Goal: Transaction & Acquisition: Purchase product/service

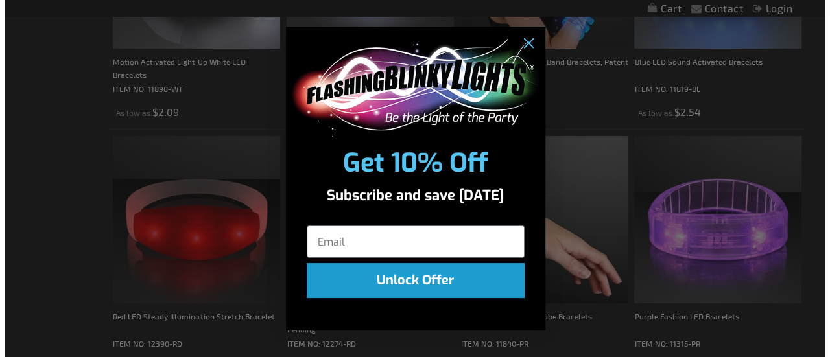
scroll to position [900, 0]
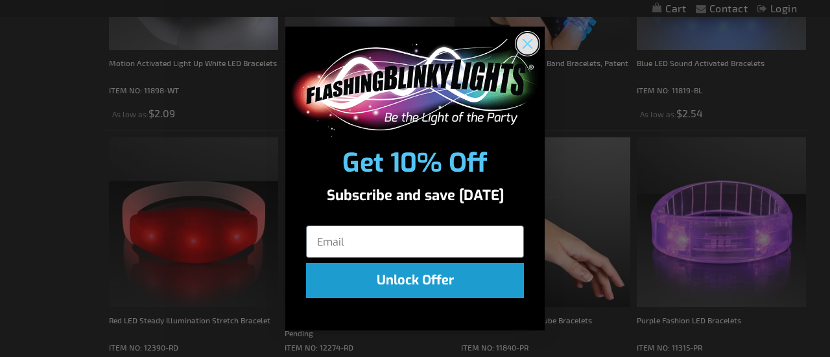
click at [526, 44] on icon "Close dialog" at bounding box center [527, 44] width 9 height 9
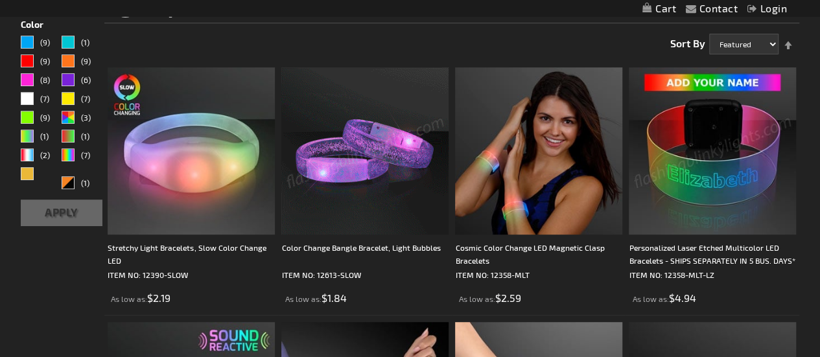
scroll to position [201, 0]
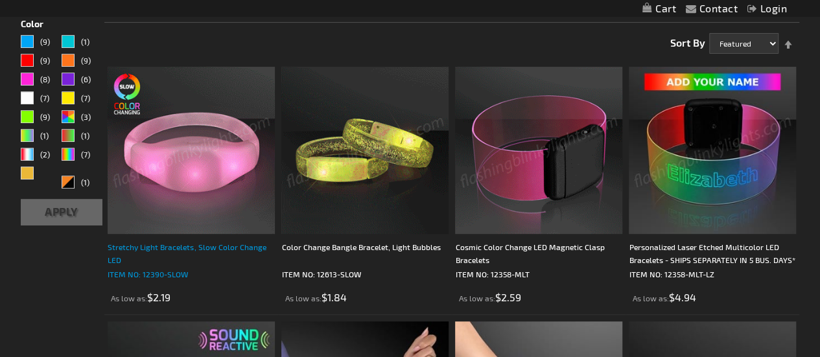
click at [134, 244] on div "Stretchy Light Bracelets, Slow Color Change LED" at bounding box center [191, 253] width 167 height 26
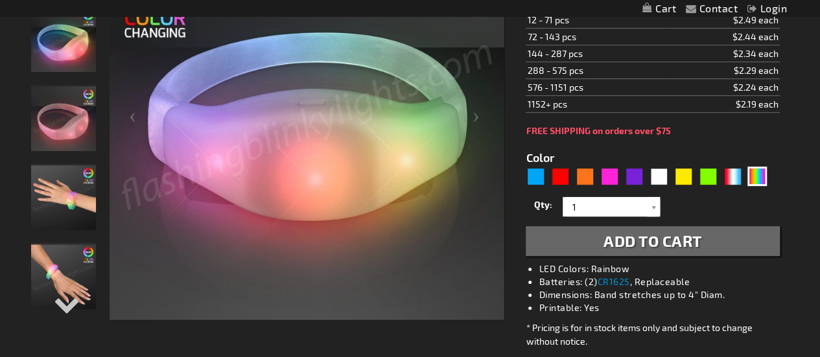
scroll to position [272, 0]
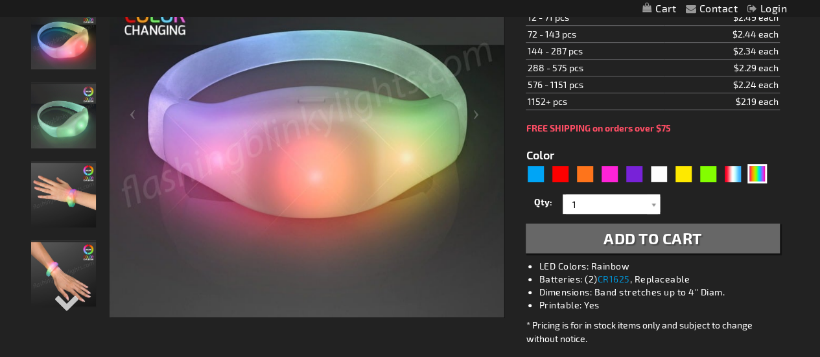
click at [60, 110] on img "Stretchy Light Bracelets, Slow Color Change LED" at bounding box center [63, 116] width 65 height 65
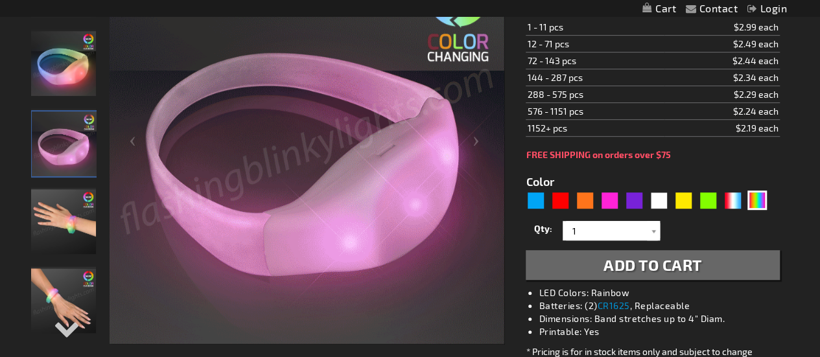
scroll to position [240, 0]
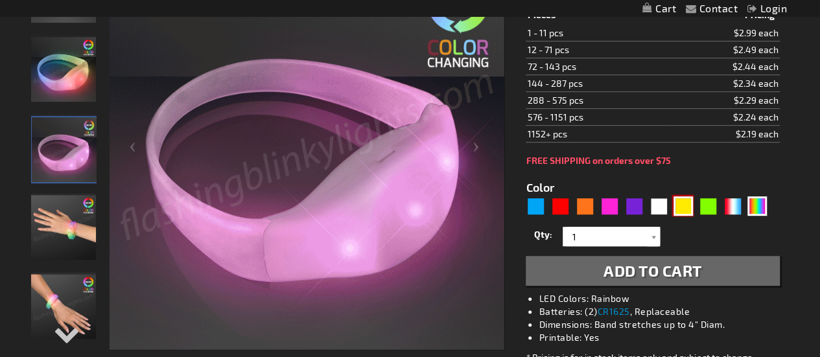
click at [678, 205] on div "Yellow" at bounding box center [682, 205] width 19 height 19
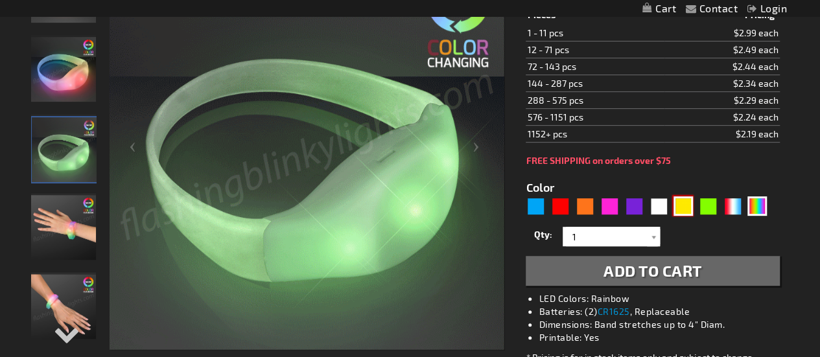
type input "5647"
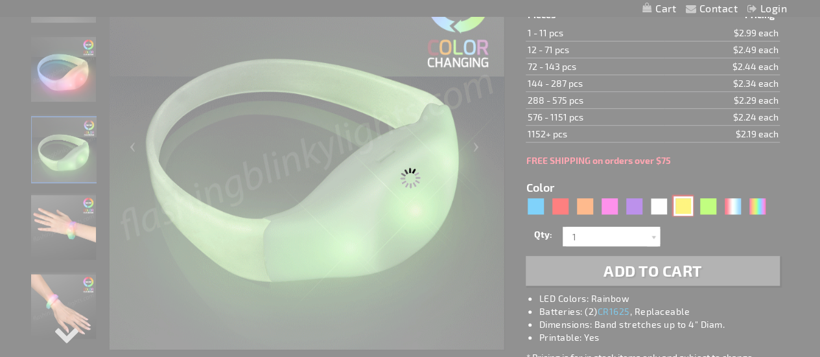
type input "12390-YL"
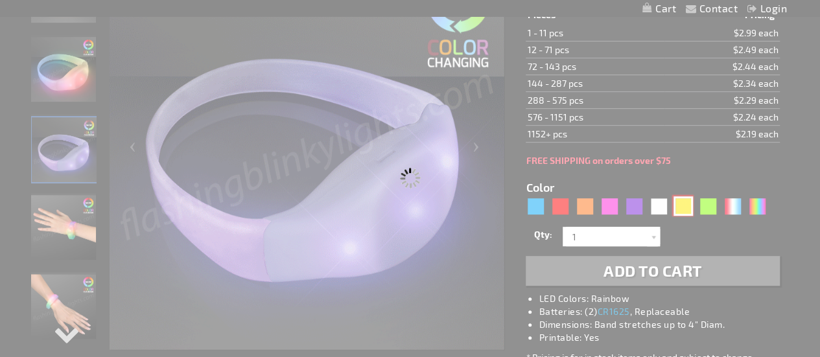
type input "Customize - Yellow LED Steady Illumination Stretch Bracelet - ITEM NO: 12390-YL"
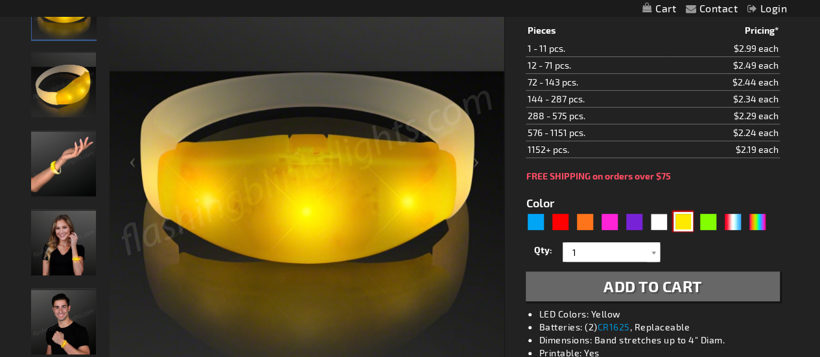
scroll to position [222, 0]
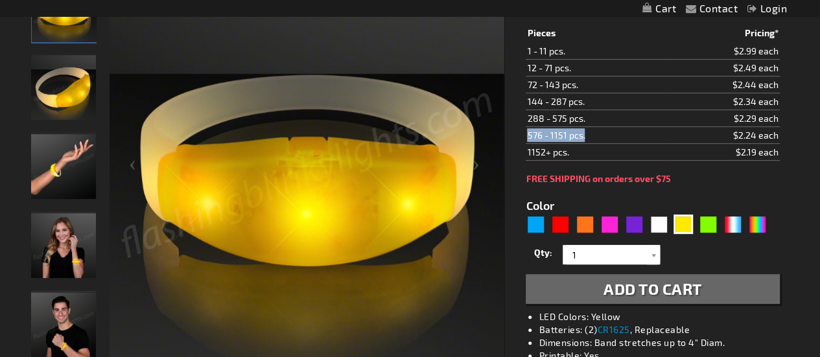
drag, startPoint x: 525, startPoint y: 133, endPoint x: 596, endPoint y: 135, distance: 71.3
click at [596, 135] on td "576 - 1151 pcs." at bounding box center [596, 135] width 141 height 17
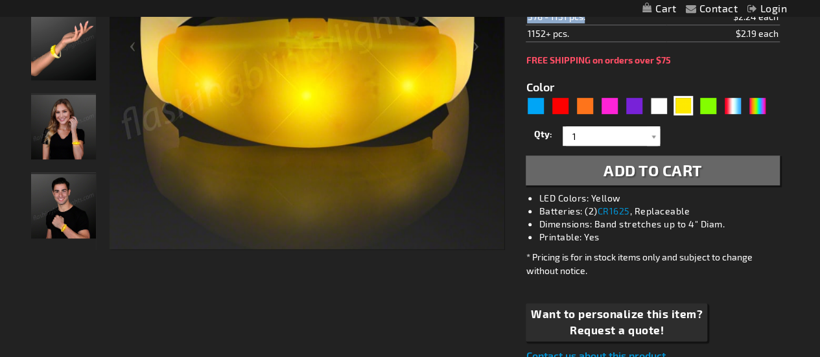
scroll to position [341, 0]
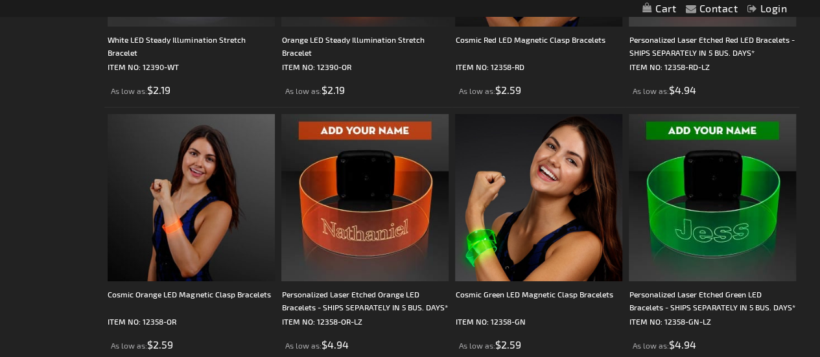
scroll to position [2454, 0]
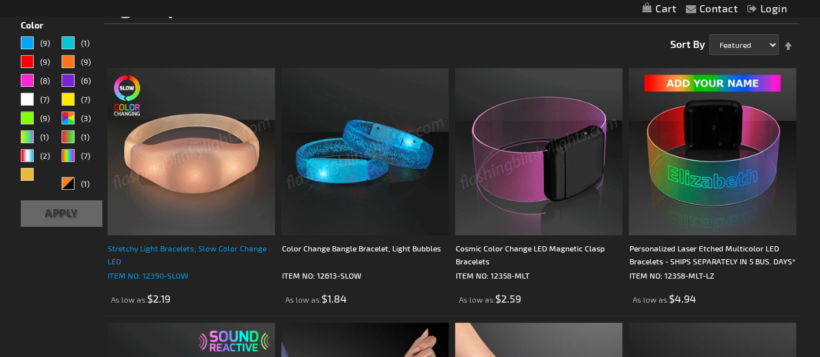
click at [210, 253] on div "Stretchy Light Bracelets, Slow Color Change LED" at bounding box center [191, 255] width 167 height 26
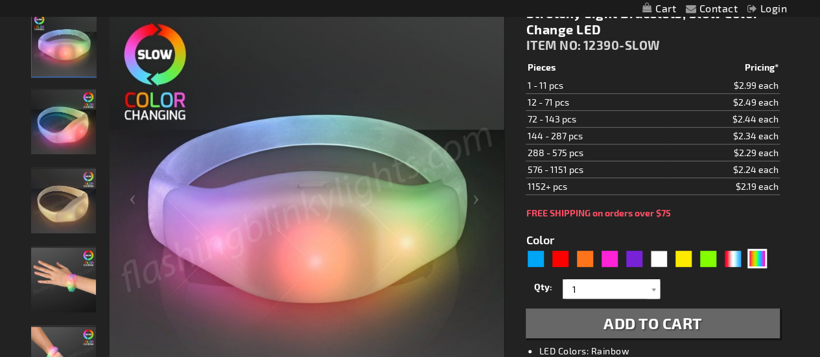
scroll to position [226, 0]
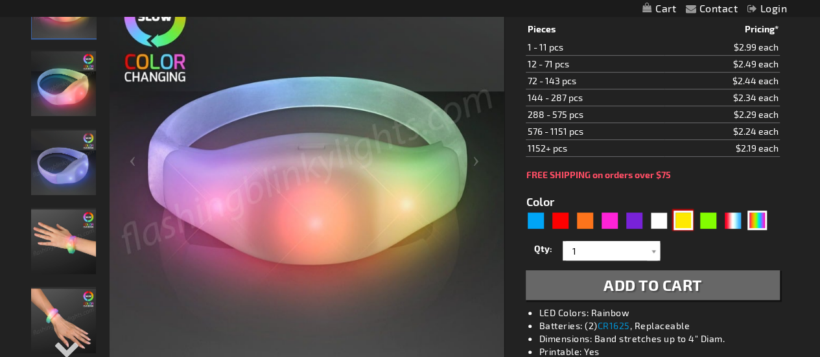
click at [677, 215] on div "Yellow" at bounding box center [682, 220] width 19 height 19
type input "5647"
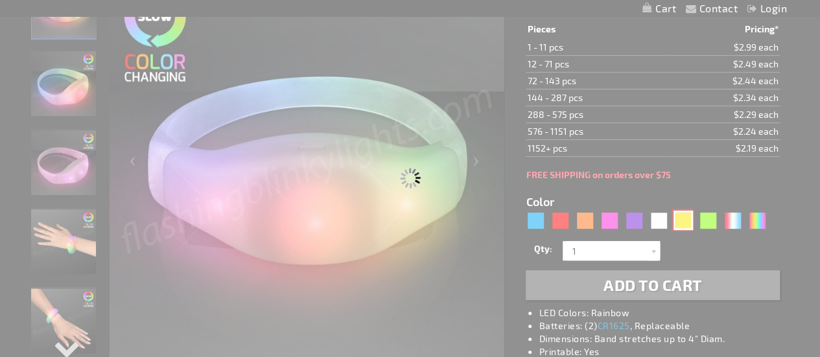
type input "12390-YL"
type input "Customize - Yellow LED Steady Illumination Stretch Bracelet - ITEM NO: 12390-YL"
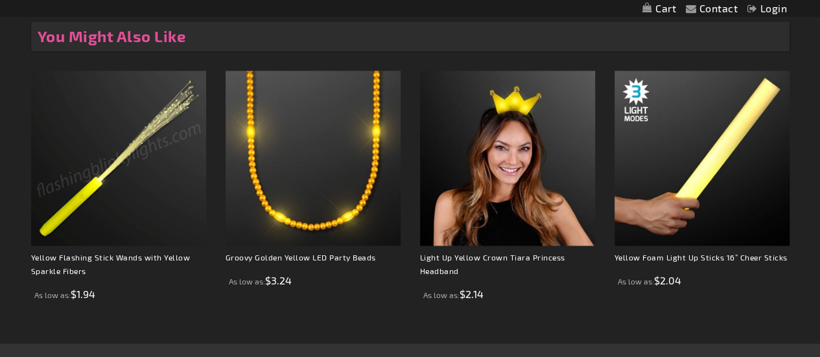
scroll to position [914, 0]
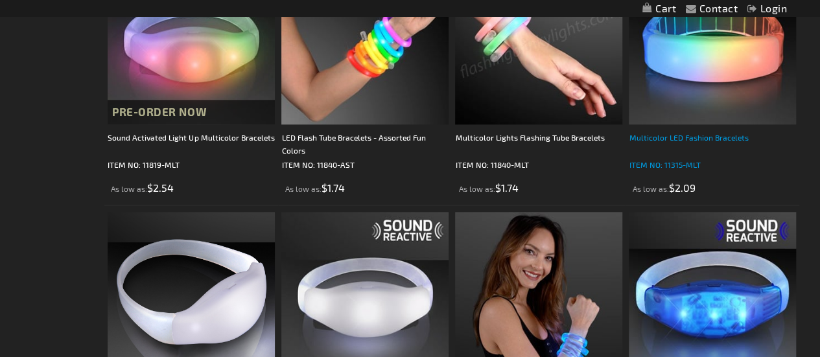
click at [740, 141] on div "Multicolor LED Fashion Bracelets" at bounding box center [712, 144] width 167 height 26
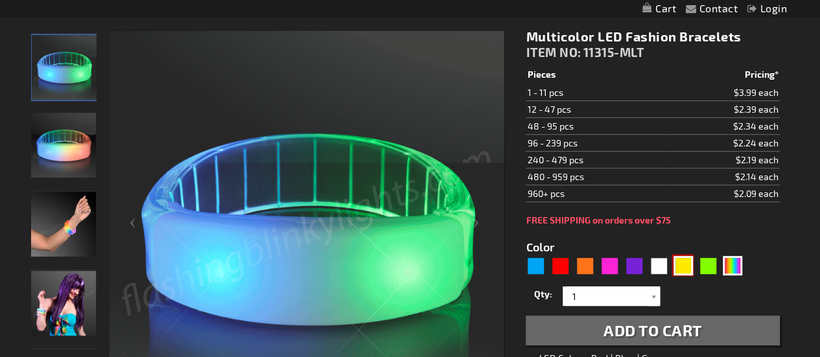
scroll to position [164, 0]
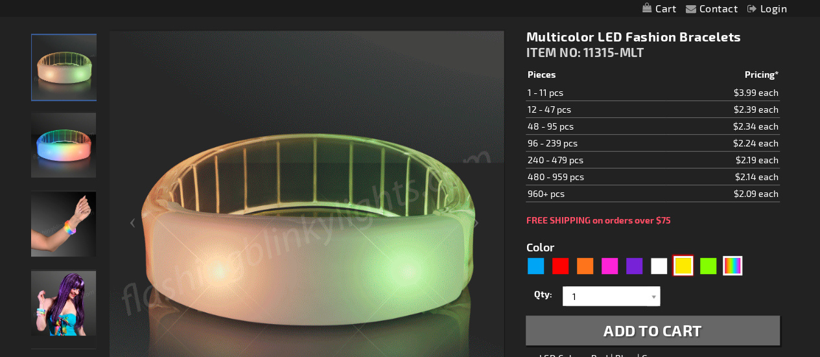
click at [684, 264] on div "Yellow" at bounding box center [682, 265] width 19 height 19
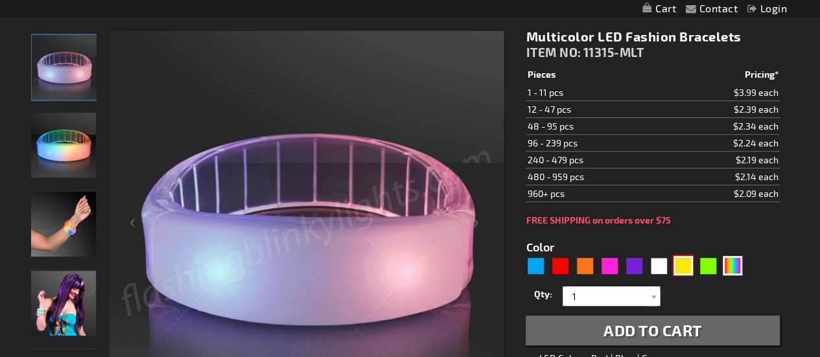
type input "5647"
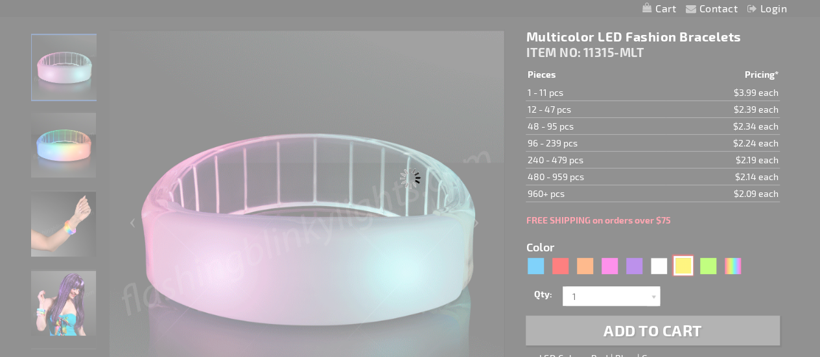
scroll to position [0, 0]
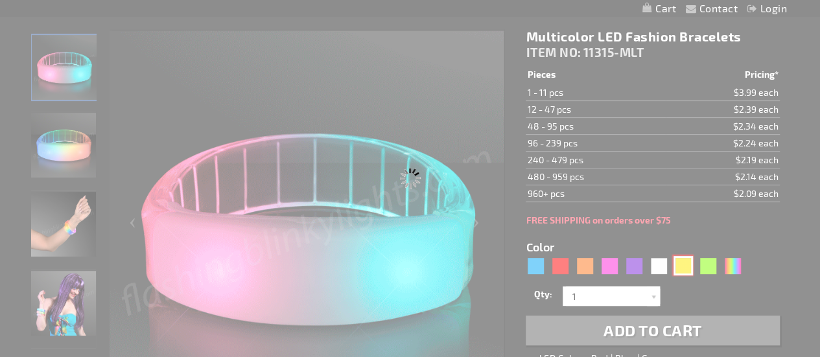
type input "11315-YL"
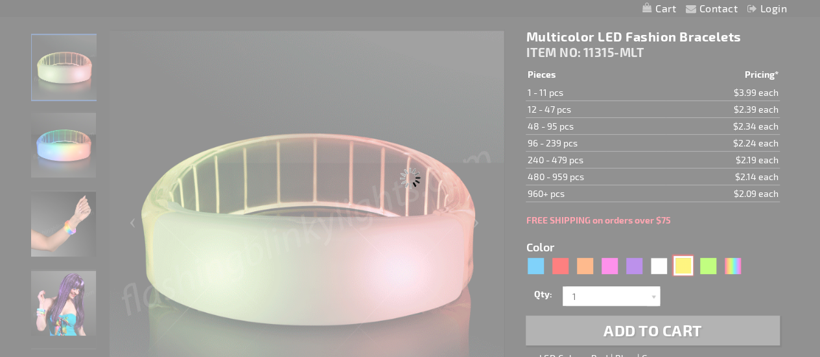
type input "Customize - Yellow Fashion LED Bracelets - ITEM NO: 11315-YL"
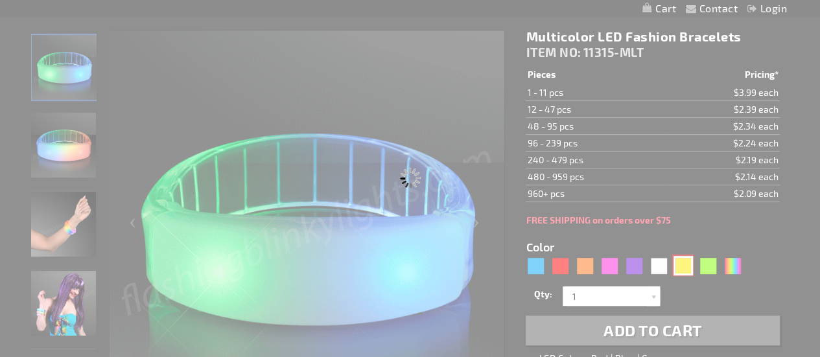
select select
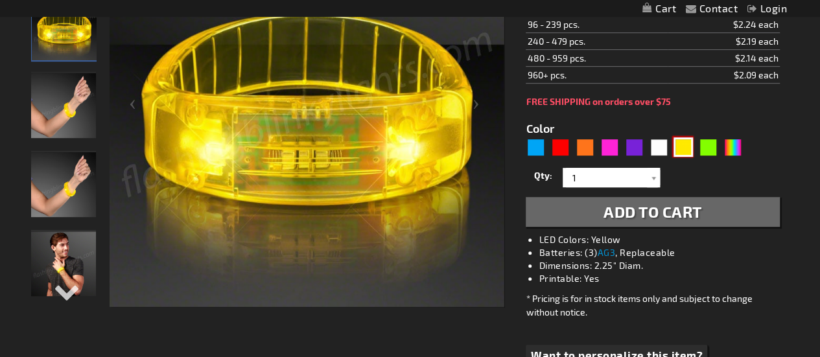
scroll to position [294, 0]
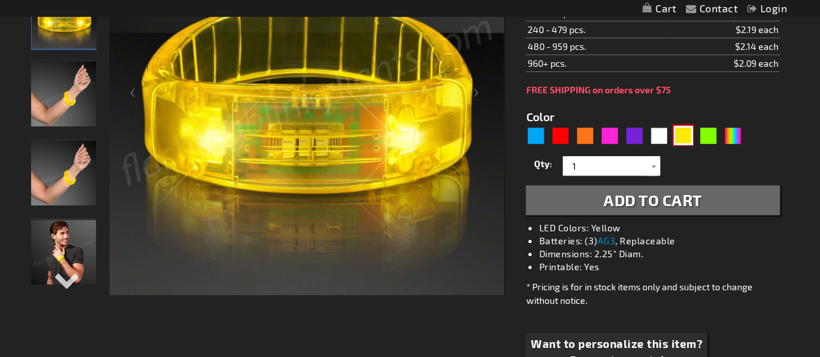
click at [84, 237] on img at bounding box center [63, 252] width 65 height 65
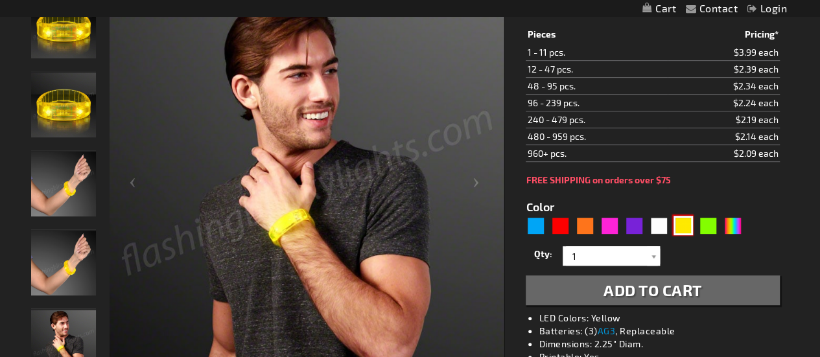
scroll to position [202, 0]
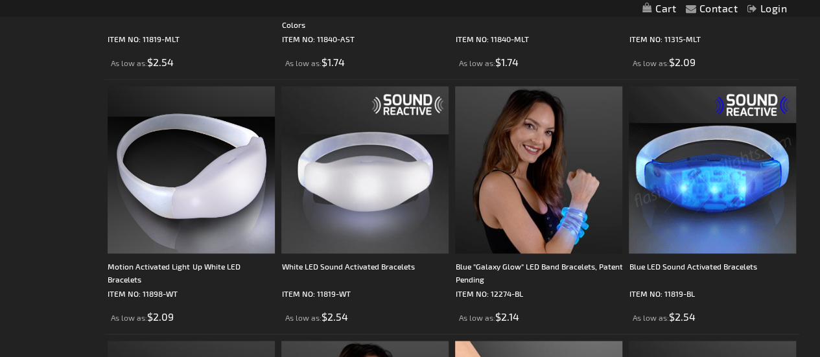
scroll to position [691, 0]
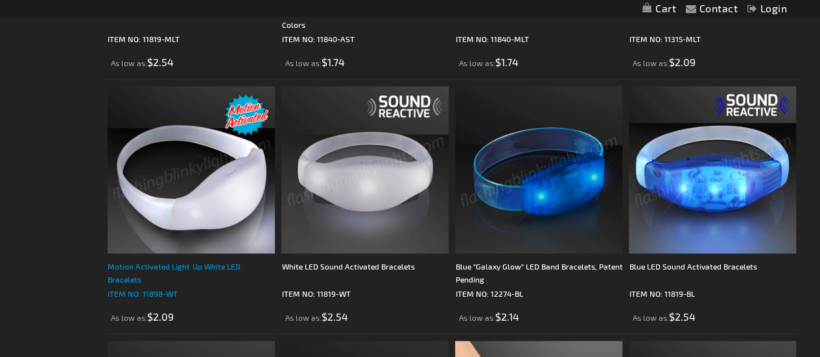
click at [199, 266] on div "Motion Activated Light Up White LED Bracelets" at bounding box center [191, 273] width 167 height 26
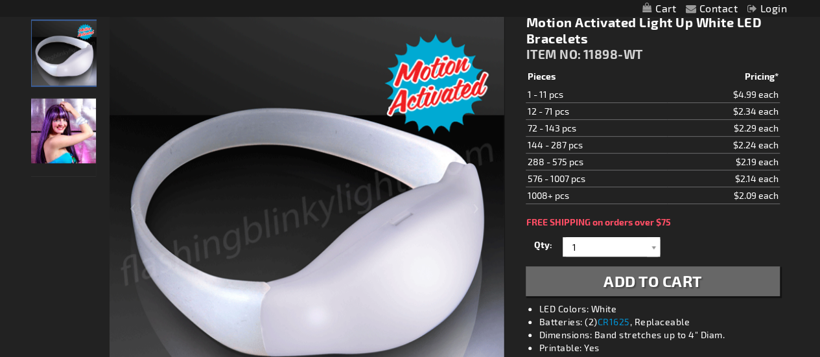
scroll to position [178, 0]
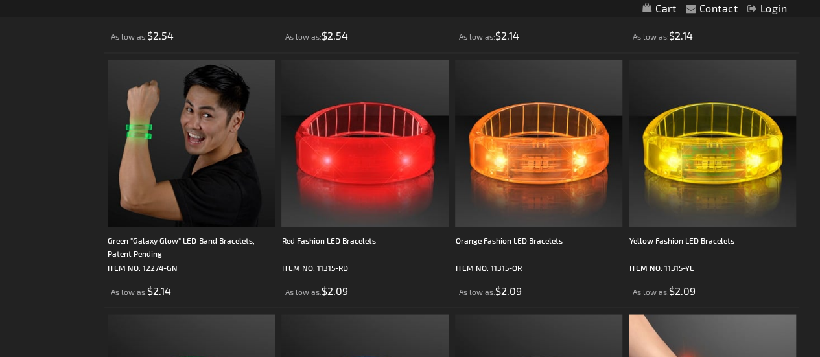
scroll to position [3520, 0]
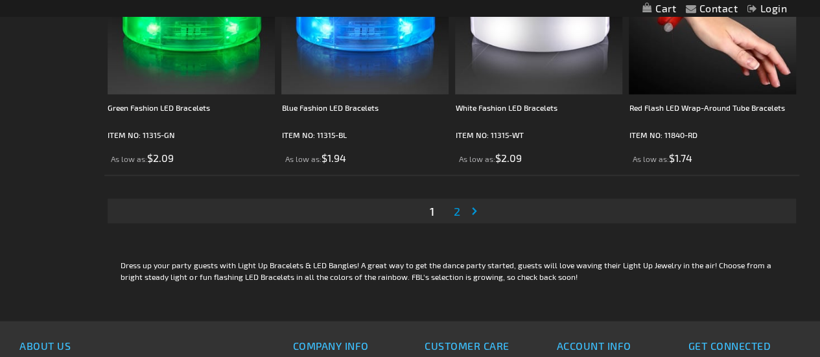
click at [460, 213] on link "Page 2" at bounding box center [457, 211] width 12 height 19
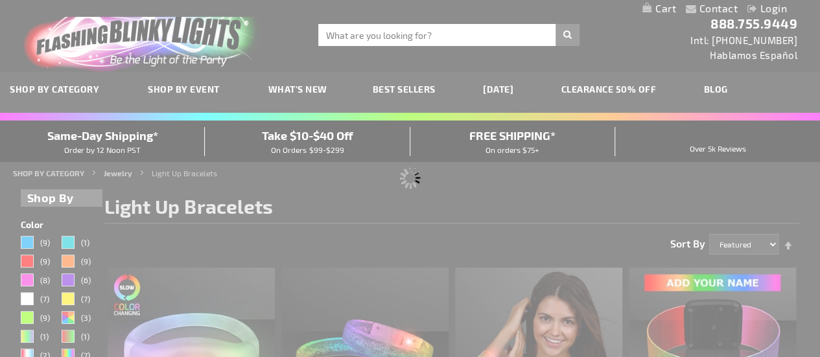
scroll to position [0, 0]
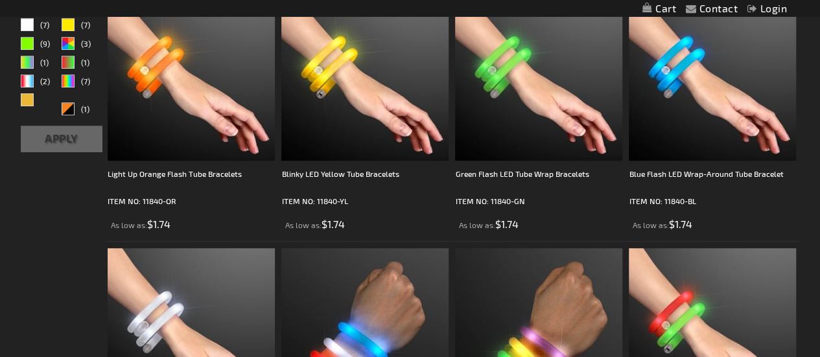
scroll to position [273, 0]
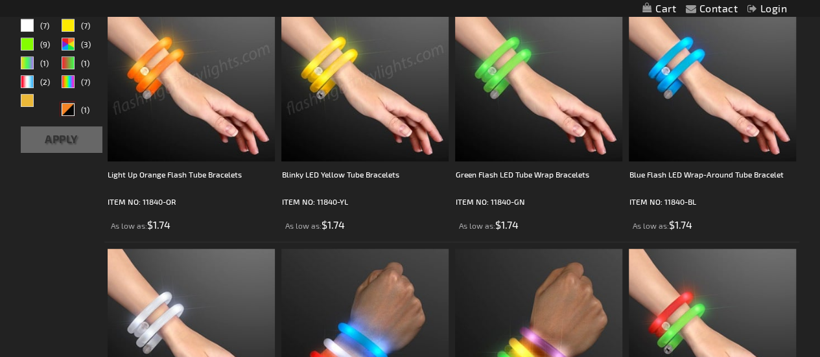
click at [67, 110] on div "Orange Black" at bounding box center [68, 109] width 13 height 13
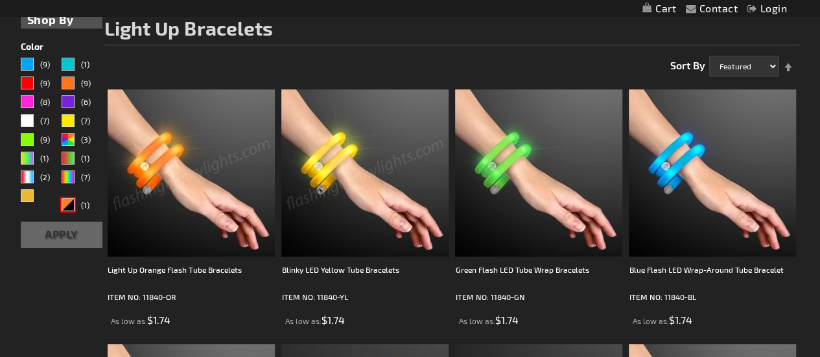
scroll to position [196, 0]
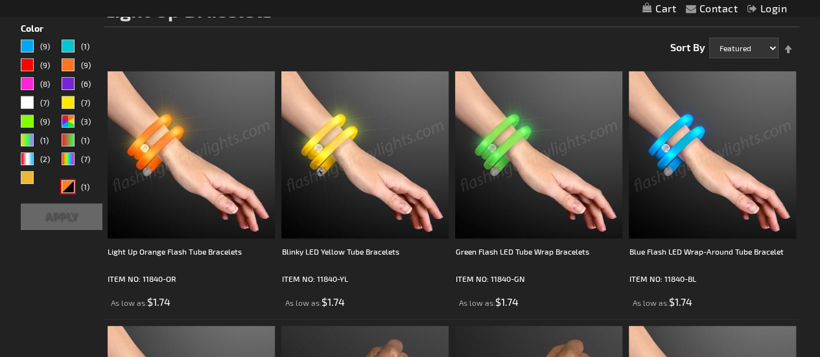
click at [65, 213] on button "Apply" at bounding box center [62, 217] width 82 height 27
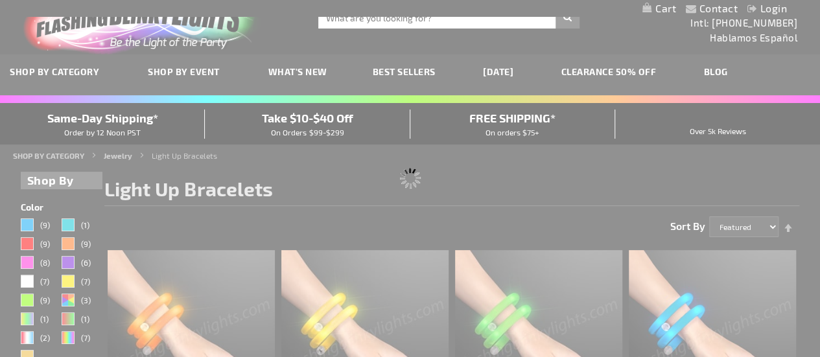
scroll to position [0, 0]
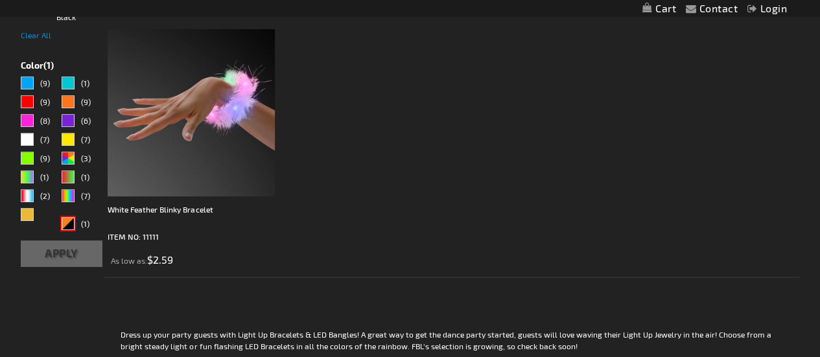
scroll to position [249, 0]
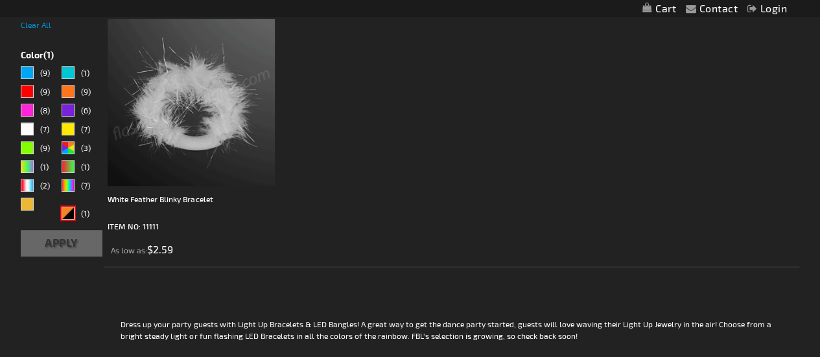
click at [232, 141] on img at bounding box center [191, 102] width 167 height 167
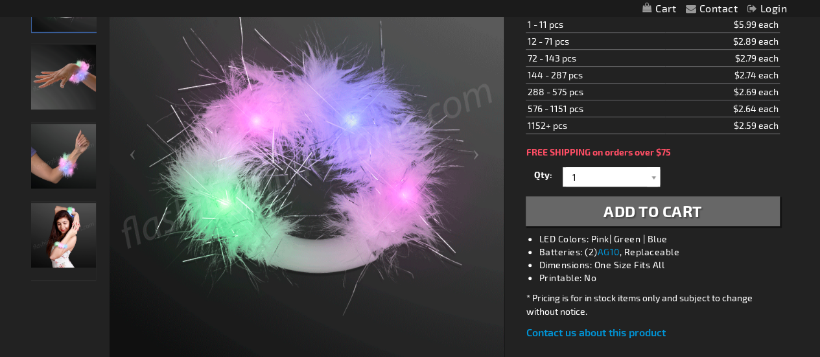
scroll to position [194, 0]
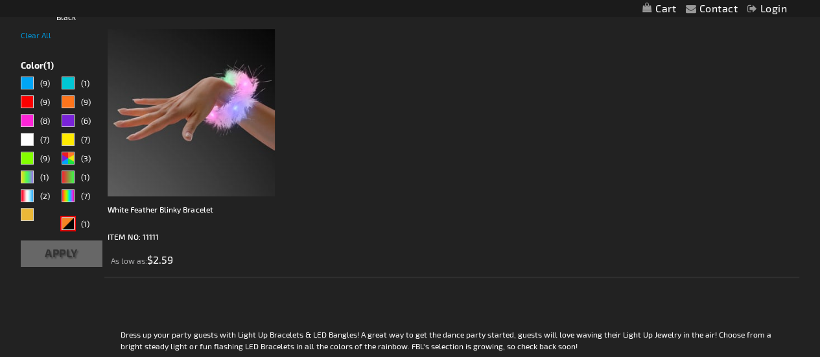
scroll to position [249, 0]
